Goal: Navigation & Orientation: Find specific page/section

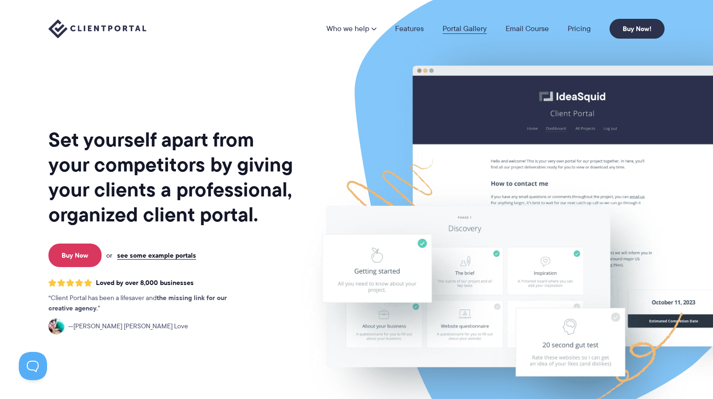
click at [456, 30] on link "Portal Gallery" at bounding box center [465, 29] width 44 height 8
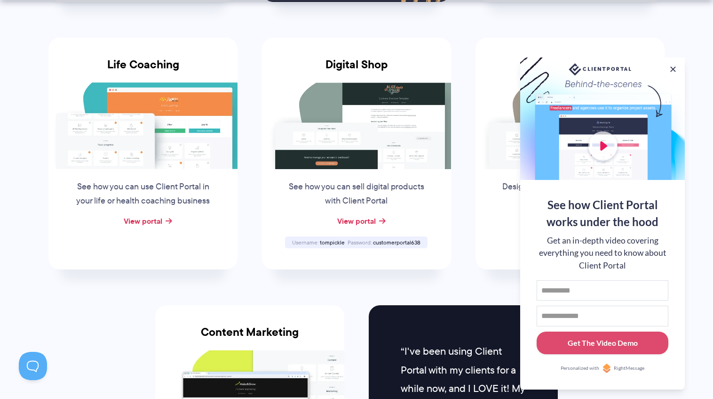
scroll to position [714, 0]
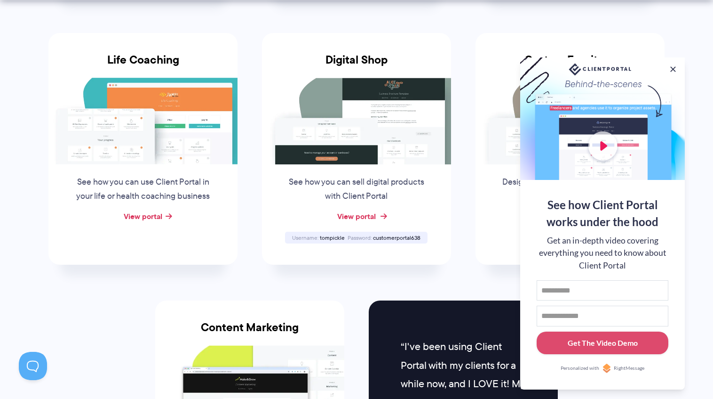
click at [358, 212] on link "View portal" at bounding box center [356, 215] width 39 height 11
